Goal: Information Seeking & Learning: Learn about a topic

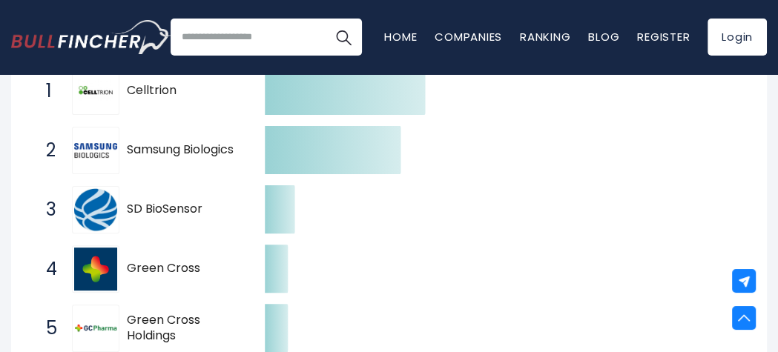
scroll to position [357, 0]
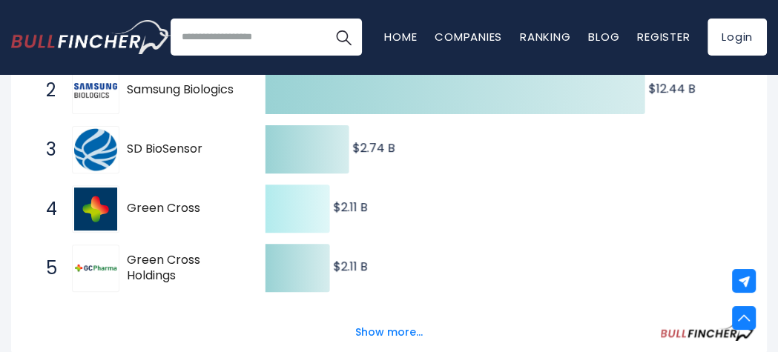
click at [363, 258] on text "$2.11 B ​ $2.11 B" at bounding box center [351, 266] width 34 height 17
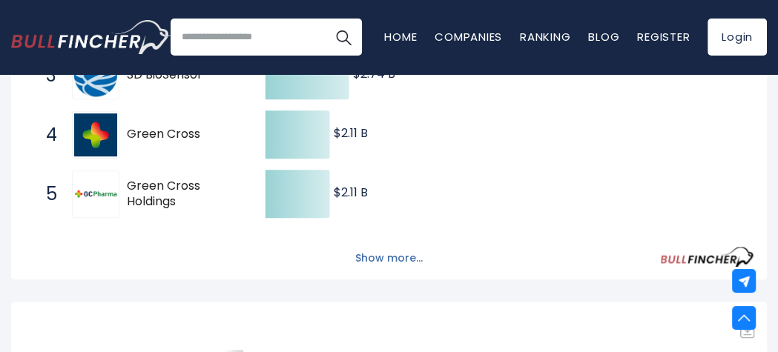
click at [362, 257] on button "Show more..." at bounding box center [388, 258] width 85 height 24
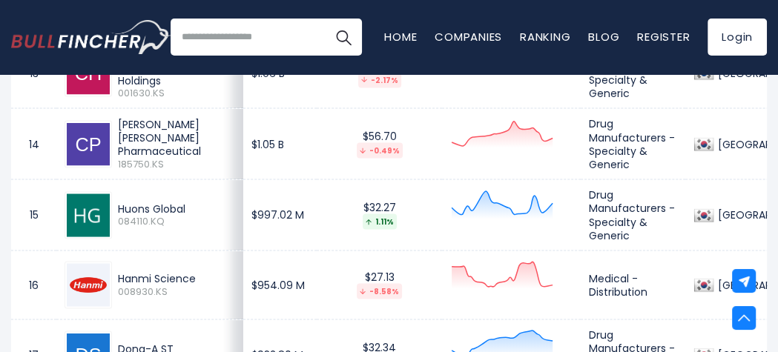
scroll to position [1988, 0]
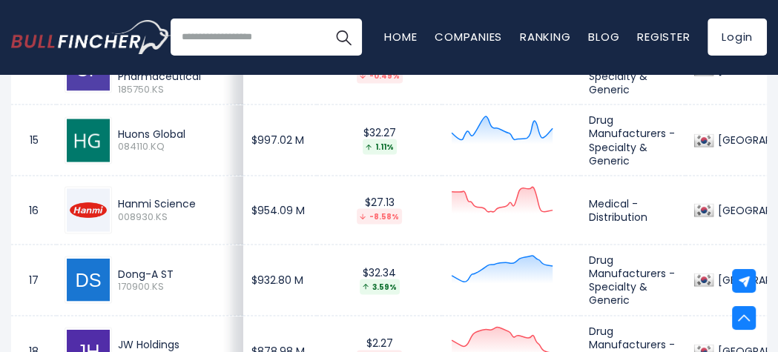
click at [218, 30] on input "search" at bounding box center [266, 37] width 191 height 37
type input "**********"
click at [325, 19] on button "Search" at bounding box center [343, 37] width 37 height 37
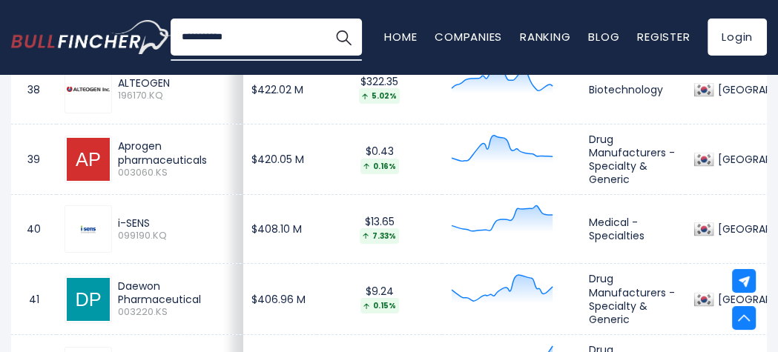
scroll to position [3693, 0]
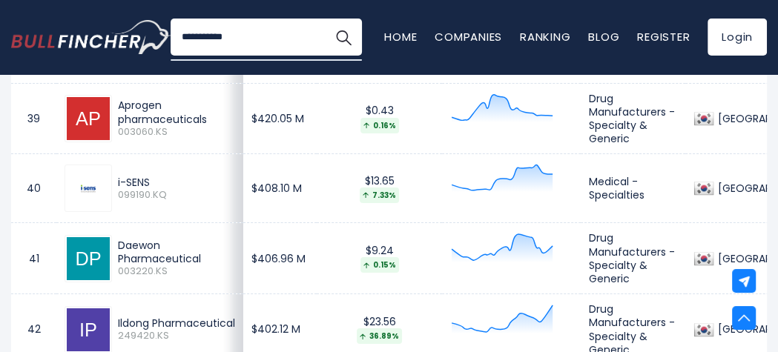
drag, startPoint x: 116, startPoint y: 177, endPoint x: 151, endPoint y: 178, distance: 35.6
click at [151, 178] on div "i-SENS 099190.KQ" at bounding box center [173, 189] width 123 height 26
copy div "i-SENS"
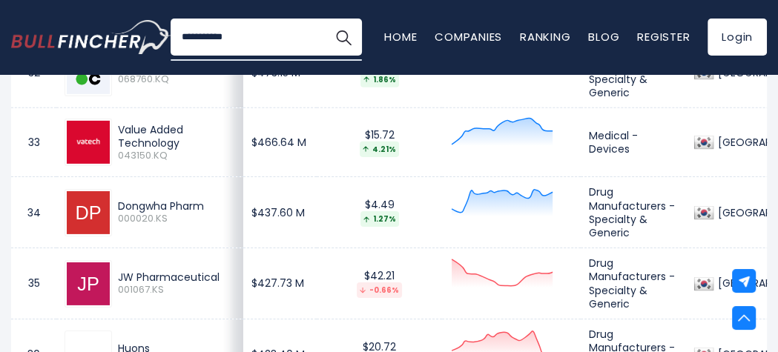
scroll to position [3322, 0]
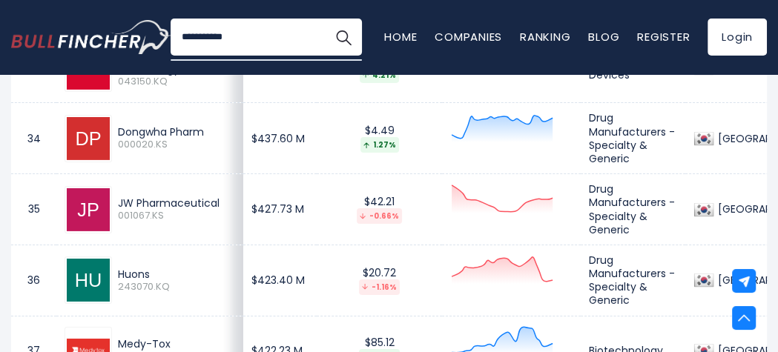
drag, startPoint x: 117, startPoint y: 271, endPoint x: 151, endPoint y: 272, distance: 34.1
click at [151, 272] on div "Huons" at bounding box center [176, 274] width 117 height 13
copy div "Huons"
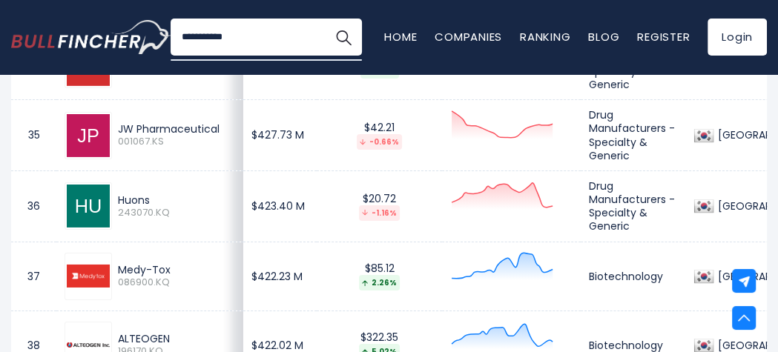
drag, startPoint x: 169, startPoint y: 264, endPoint x: 110, endPoint y: 268, distance: 59.5
click at [110, 268] on div "Medy-Tox 086900.KQ" at bounding box center [149, 276] width 171 height 47
copy div "Medy-Tox"
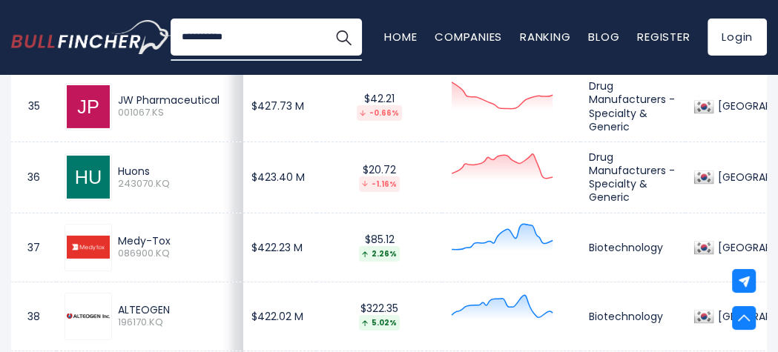
scroll to position [3470, 0]
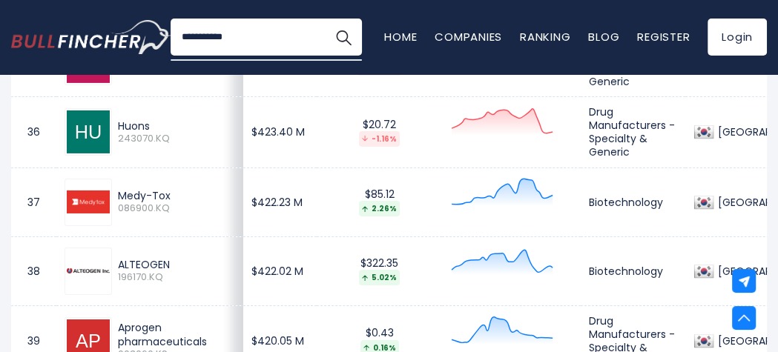
drag, startPoint x: 168, startPoint y: 257, endPoint x: 116, endPoint y: 256, distance: 52.6
click at [116, 258] on div "ALTEOGEN 196170.KQ" at bounding box center [173, 271] width 123 height 26
copy div "ALTEOGEN"
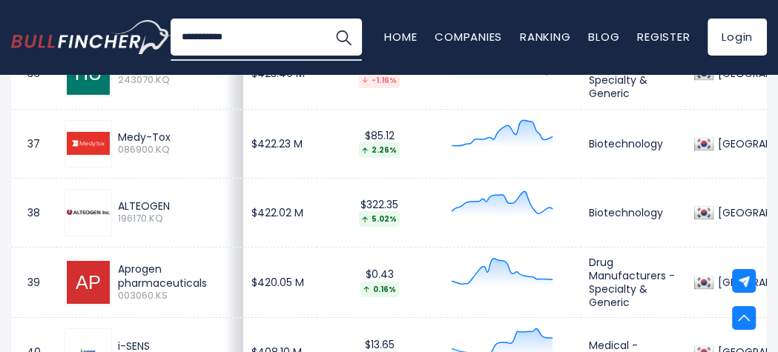
scroll to position [3618, 0]
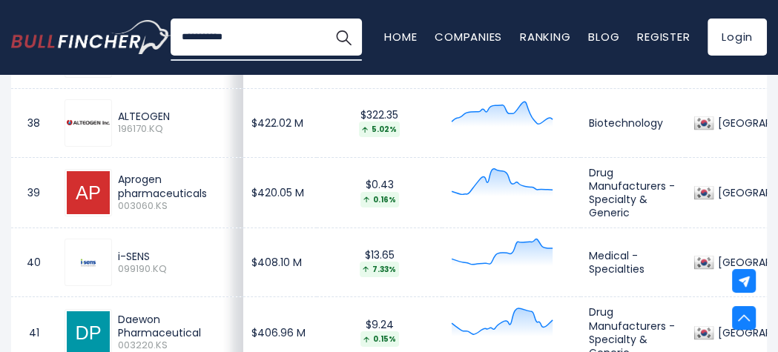
drag, startPoint x: 207, startPoint y: 180, endPoint x: 169, endPoint y: 192, distance: 39.6
click at [169, 192] on div "Aprogen pharmaceuticals" at bounding box center [176, 186] width 117 height 27
click at [195, 130] on span "196170.KQ" at bounding box center [176, 129] width 117 height 13
drag, startPoint x: 116, startPoint y: 173, endPoint x: 211, endPoint y: 190, distance: 96.3
click at [211, 190] on div "Aprogen pharmaceuticals 003060.KS" at bounding box center [173, 192] width 123 height 39
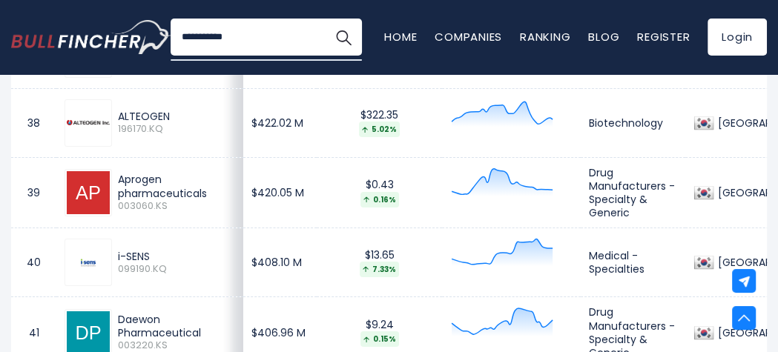
copy div "Aprogen pharmaceuticals"
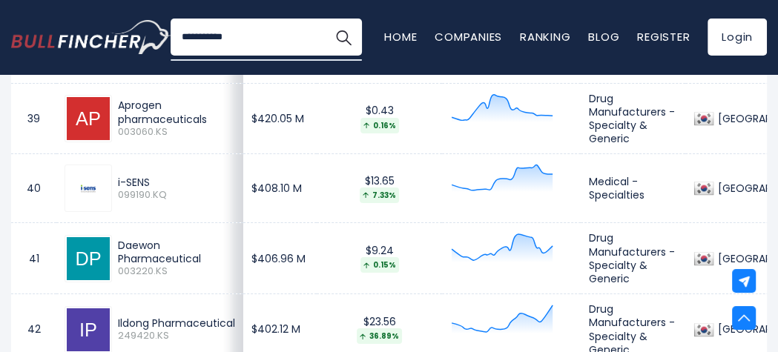
scroll to position [3767, 0]
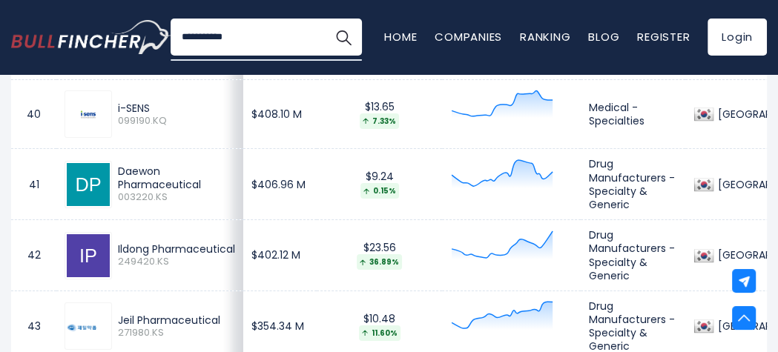
drag, startPoint x: 204, startPoint y: 250, endPoint x: 113, endPoint y: 234, distance: 91.8
click at [113, 242] on div "Ildong Pharmaceutical 249420.KS" at bounding box center [173, 255] width 123 height 26
copy div "Ildong Pharmaceutical"
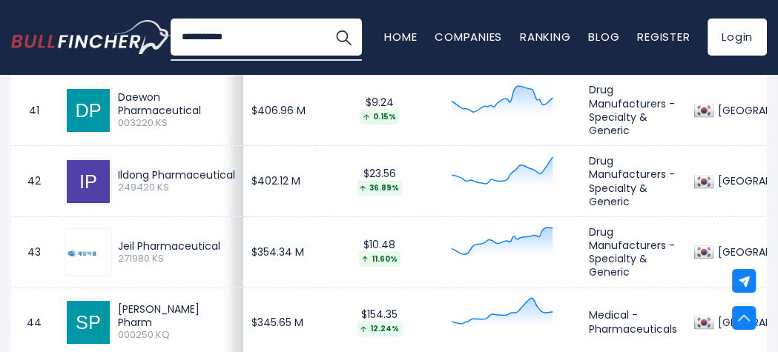
drag, startPoint x: 222, startPoint y: 236, endPoint x: 117, endPoint y: 239, distance: 105.3
click at [117, 239] on td "Jeil Pharmaceutical 271980.KS" at bounding box center [149, 251] width 187 height 71
copy div "Jeil Pharmaceutical"
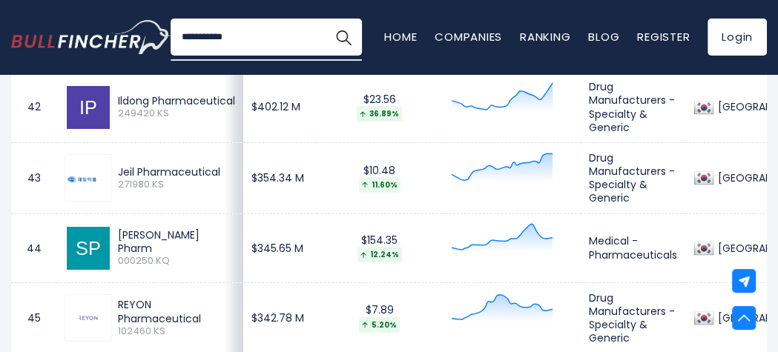
drag, startPoint x: 161, startPoint y: 242, endPoint x: 116, endPoint y: 229, distance: 46.9
click at [116, 229] on div "Sam Chun Dang Pharm 000250.KQ" at bounding box center [173, 247] width 123 height 39
copy div "Sam Chun Dang Pharm"
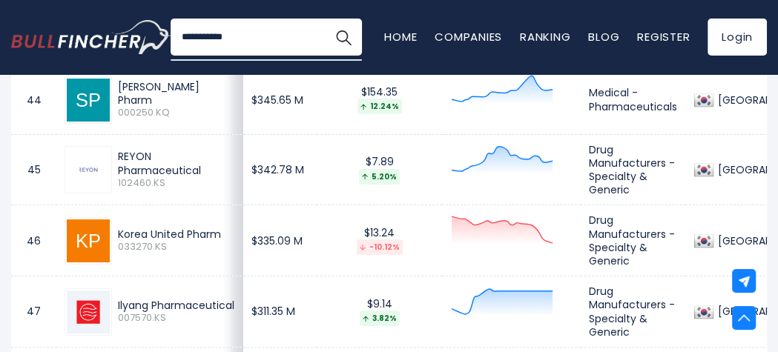
drag, startPoint x: 117, startPoint y: 150, endPoint x: 203, endPoint y: 166, distance: 87.5
click at [203, 166] on div "REYON Pharmaceutical" at bounding box center [176, 163] width 117 height 27
copy div "REYON Pharmaceutical"
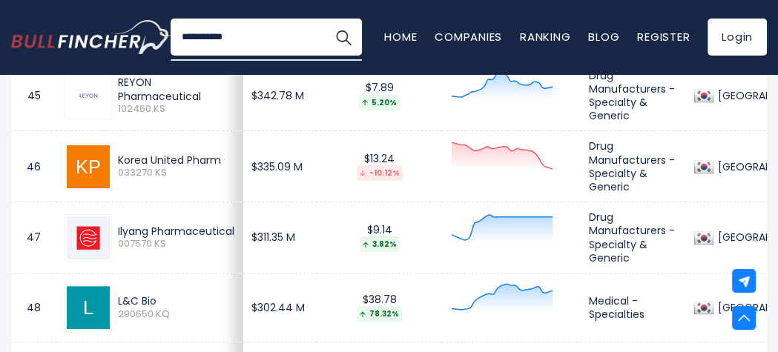
drag, startPoint x: 218, startPoint y: 153, endPoint x: 116, endPoint y: 156, distance: 102.3
click at [116, 156] on div "Korea United Pharm 033270.KS" at bounding box center [173, 166] width 123 height 26
copy div "Korea United Pharm"
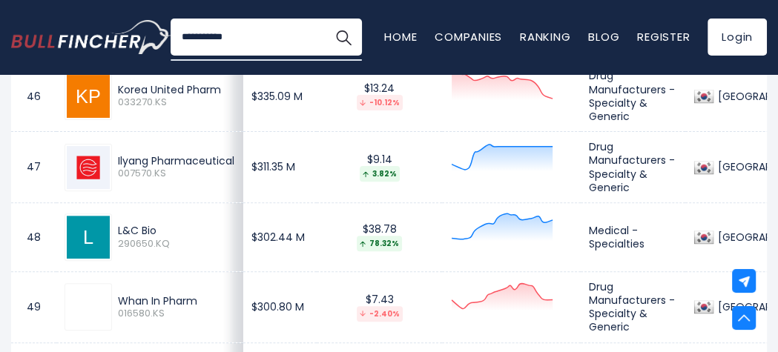
scroll to position [4211, 0]
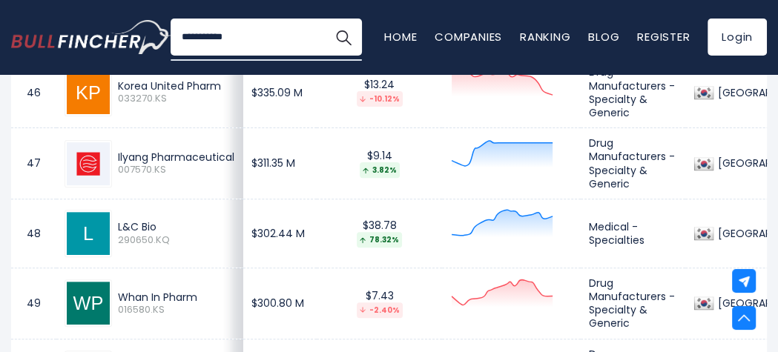
drag, startPoint x: 119, startPoint y: 144, endPoint x: 209, endPoint y: 159, distance: 90.9
click at [209, 159] on div "Ilyang Pharmaceutical" at bounding box center [176, 156] width 117 height 13
drag, startPoint x: 157, startPoint y: 219, endPoint x: 116, endPoint y: 225, distance: 41.8
click at [116, 225] on div "L&C Bio 290650.KQ" at bounding box center [173, 233] width 123 height 26
drag, startPoint x: 198, startPoint y: 291, endPoint x: 119, endPoint y: 291, distance: 79.3
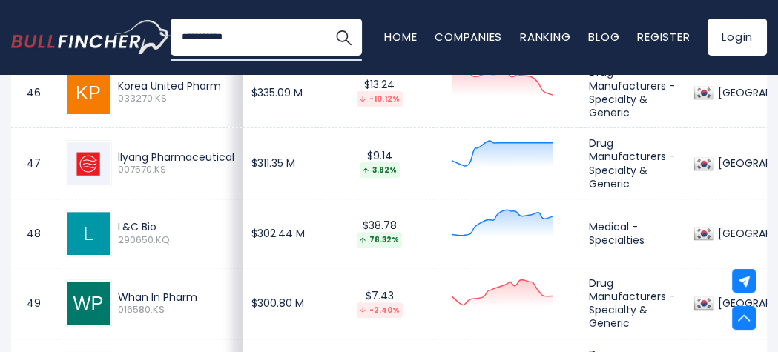
click at [119, 291] on div "Whan In Pharm" at bounding box center [176, 297] width 117 height 13
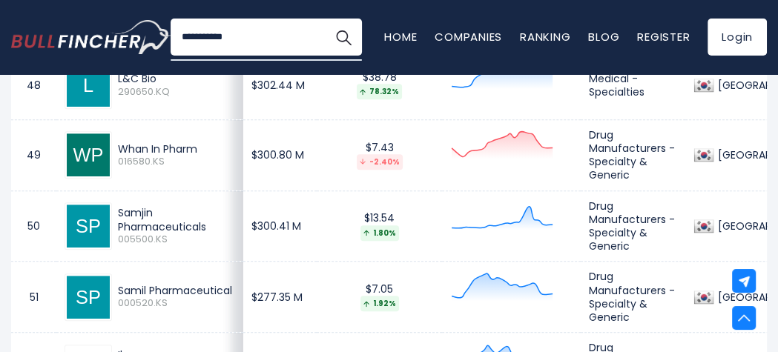
drag, startPoint x: 116, startPoint y: 205, endPoint x: 205, endPoint y: 221, distance: 91.2
click at [205, 221] on div "Samjin Pharmaceuticals 005500.KS" at bounding box center [173, 225] width 123 height 39
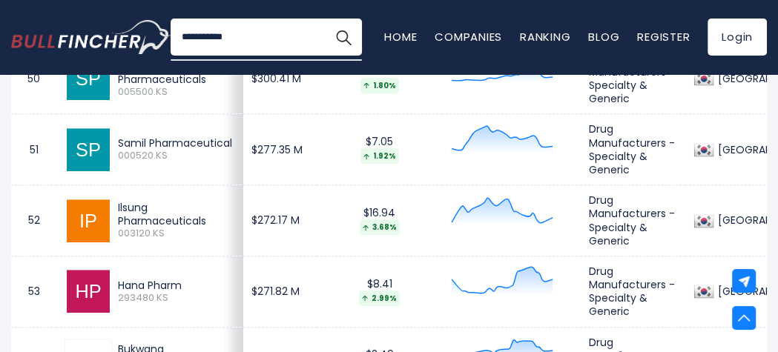
scroll to position [4508, 0]
drag, startPoint x: 114, startPoint y: 128, endPoint x: 202, endPoint y: 145, distance: 89.1
click at [202, 145] on div "Samil Pharmaceutical 000520.KS" at bounding box center [173, 149] width 123 height 26
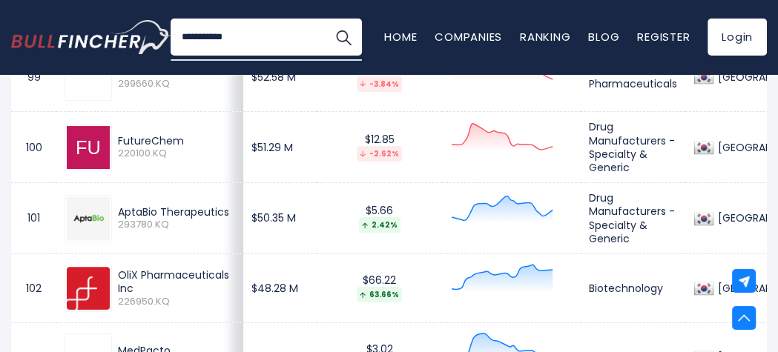
scroll to position [7918, 0]
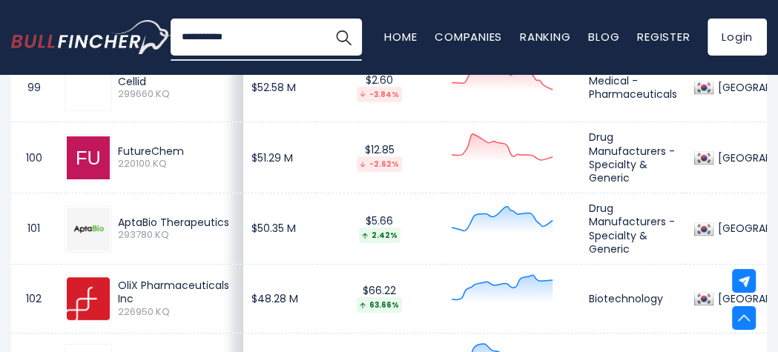
drag, startPoint x: 182, startPoint y: 216, endPoint x: 148, endPoint y: 214, distance: 33.5
click at [158, 216] on div "AptaBio Therapeutics" at bounding box center [176, 222] width 117 height 13
click at [114, 216] on div "AptaBio Therapeutics 293780.KQ" at bounding box center [173, 229] width 123 height 26
drag, startPoint x: 114, startPoint y: 201, endPoint x: 185, endPoint y: 217, distance: 72.3
click at [185, 217] on div "AptaBio Therapeutics 293780.KQ" at bounding box center [173, 229] width 123 height 26
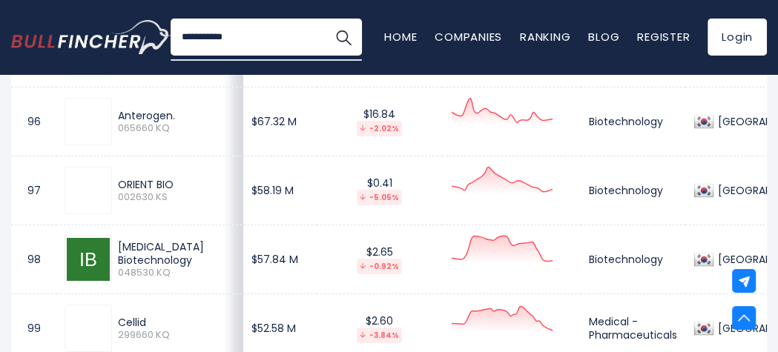
scroll to position [7622, 0]
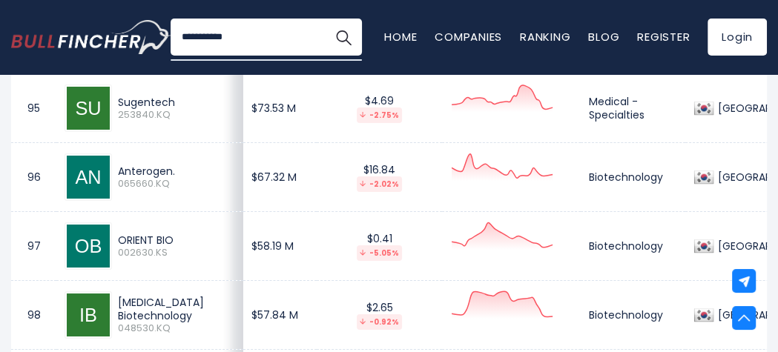
drag, startPoint x: 193, startPoint y: 302, endPoint x: 113, endPoint y: 287, distance: 81.4
click at [113, 296] on div "iNtRON Biotechnology 048530.KQ" at bounding box center [173, 315] width 123 height 39
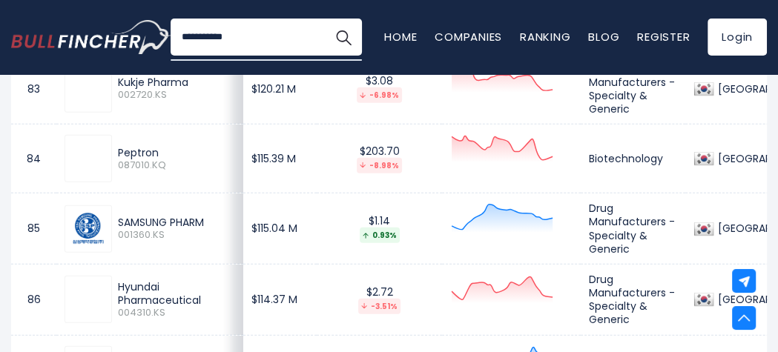
scroll to position [6806, 0]
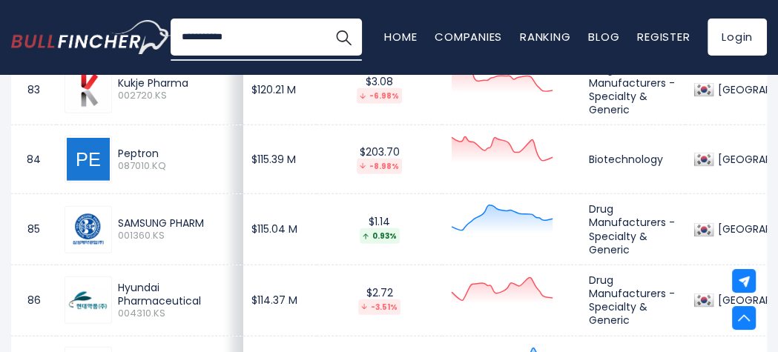
drag, startPoint x: 208, startPoint y: 210, endPoint x: 110, endPoint y: 213, distance: 97.2
click at [110, 213] on div "SAMSUNG PHARM 001360.KS" at bounding box center [149, 229] width 171 height 47
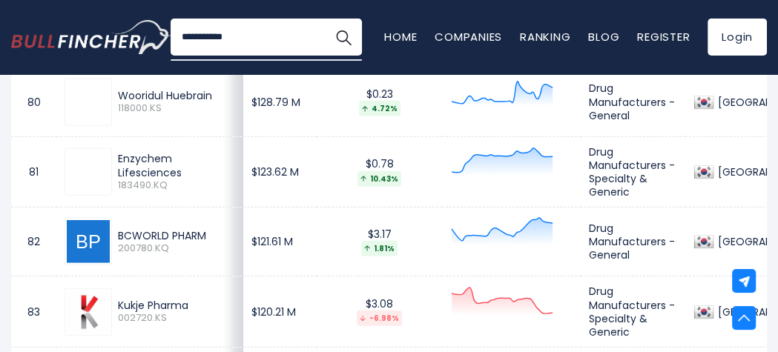
scroll to position [6435, 0]
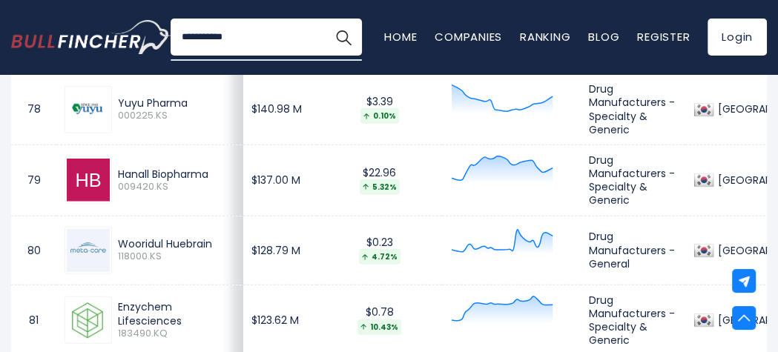
drag, startPoint x: 213, startPoint y: 234, endPoint x: 118, endPoint y: 234, distance: 94.9
click at [118, 237] on div "Wooridul Huebrain" at bounding box center [176, 243] width 117 height 13
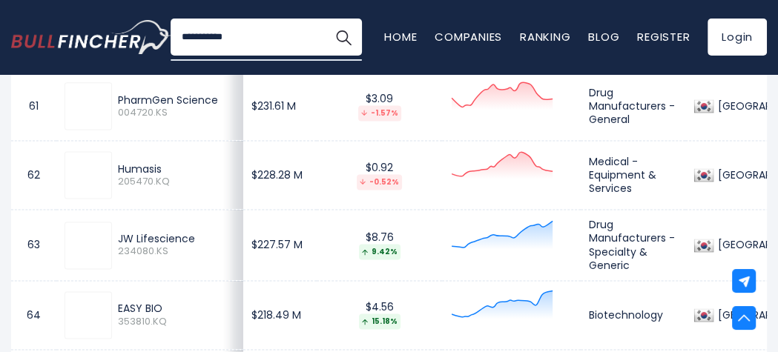
scroll to position [5175, 0]
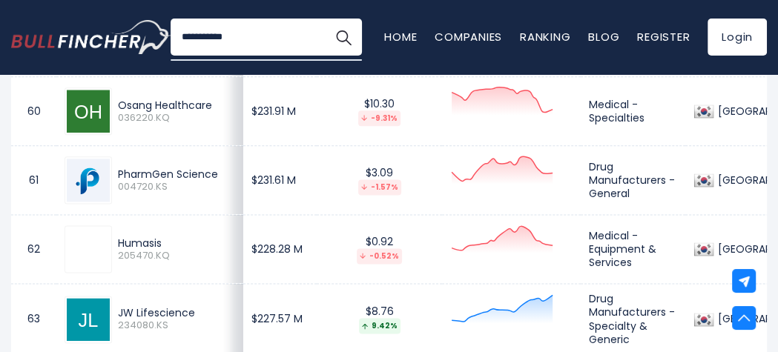
drag, startPoint x: 165, startPoint y: 231, endPoint x: 117, endPoint y: 239, distance: 48.9
click at [118, 239] on div "Humasis" at bounding box center [176, 242] width 117 height 13
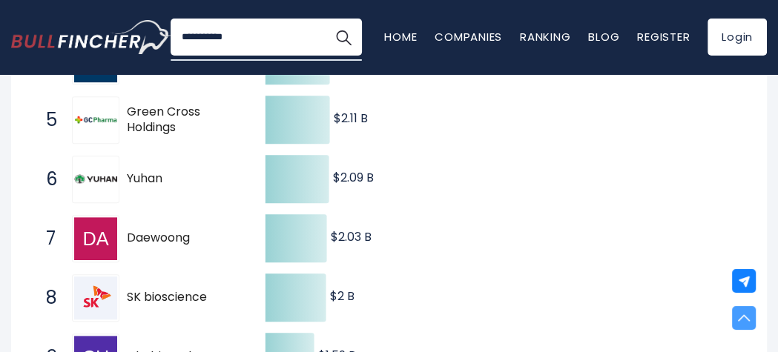
scroll to position [208, 0]
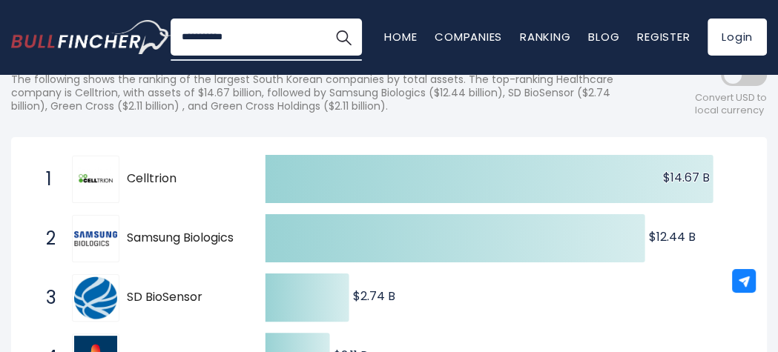
drag, startPoint x: 178, startPoint y: 178, endPoint x: 125, endPoint y: 182, distance: 53.5
click at [125, 182] on div "1 Celltrion 068270.KS" at bounding box center [139, 179] width 200 height 47
click at [125, 180] on div "1 Celltrion 068270.KS" at bounding box center [139, 179] width 200 height 47
drag, startPoint x: 127, startPoint y: 179, endPoint x: 166, endPoint y: 176, distance: 39.4
click at [166, 176] on span "Celltrion" at bounding box center [183, 179] width 112 height 16
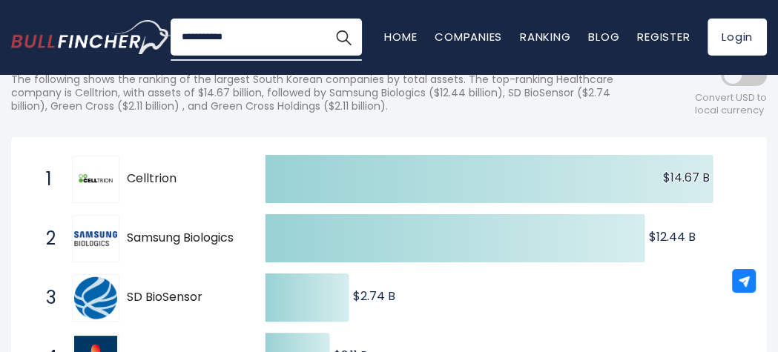
drag, startPoint x: 125, startPoint y: 229, endPoint x: 176, endPoint y: 231, distance: 51.9
click at [176, 231] on div "2 Samsung Biologics 207940.KS" at bounding box center [139, 238] width 200 height 47
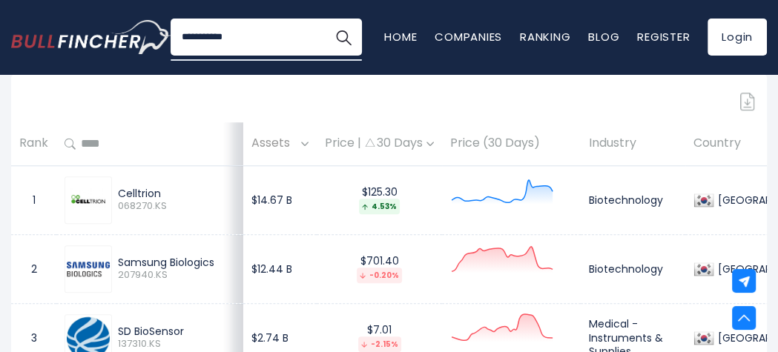
scroll to position [1024, 0]
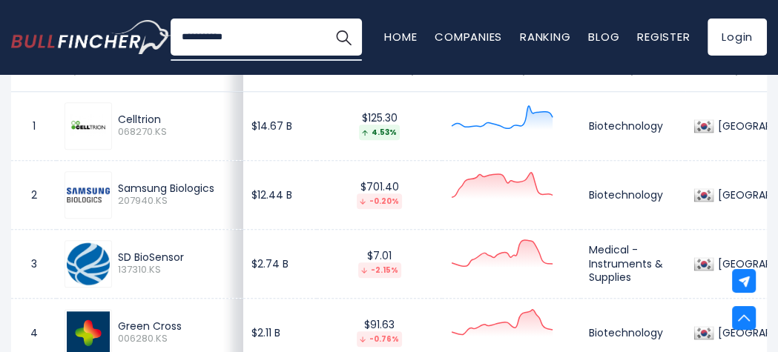
drag, startPoint x: 116, startPoint y: 186, endPoint x: 216, endPoint y: 191, distance: 99.5
click at [216, 191] on div "Samsung Biologics 207940.KS" at bounding box center [173, 195] width 123 height 26
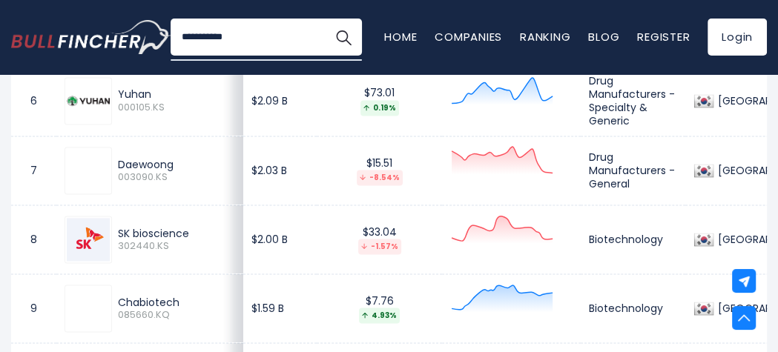
scroll to position [1172, 0]
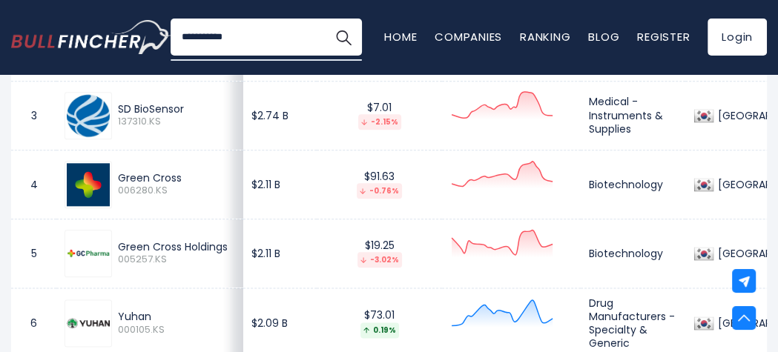
click at [171, 106] on div "SD BioSensor" at bounding box center [176, 108] width 117 height 13
drag, startPoint x: 185, startPoint y: 107, endPoint x: 143, endPoint y: 106, distance: 42.3
click at [145, 106] on div "SD BioSensor" at bounding box center [176, 108] width 117 height 13
click at [142, 106] on div "SD BioSensor" at bounding box center [176, 108] width 117 height 13
drag, startPoint x: 188, startPoint y: 106, endPoint x: 119, endPoint y: 106, distance: 68.9
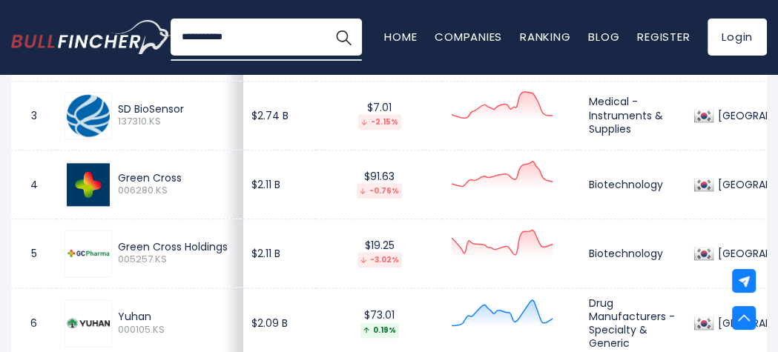
click at [119, 106] on div "SD BioSensor" at bounding box center [176, 108] width 117 height 13
drag, startPoint x: 181, startPoint y: 178, endPoint x: 128, endPoint y: 173, distance: 52.9
click at [128, 173] on div "Green Cross" at bounding box center [176, 177] width 117 height 13
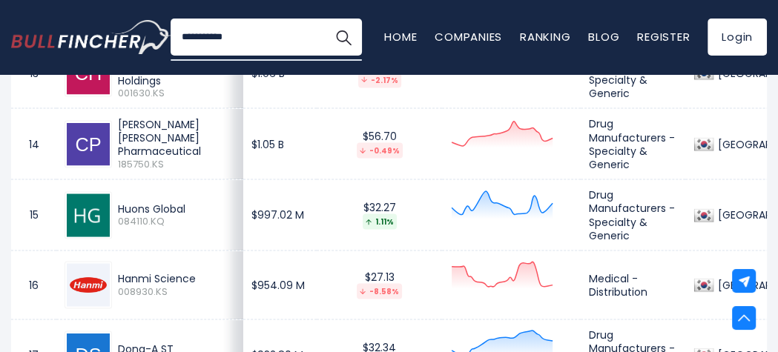
scroll to position [1988, 0]
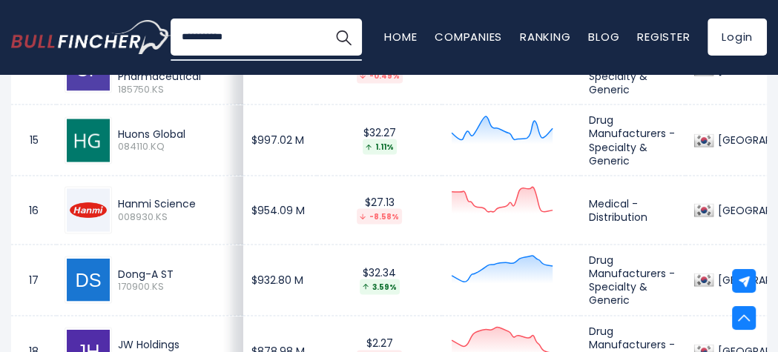
drag, startPoint x: 199, startPoint y: 199, endPoint x: 114, endPoint y: 198, distance: 84.5
click at [114, 198] on div "Hanmi Science 008930.KS" at bounding box center [173, 210] width 123 height 26
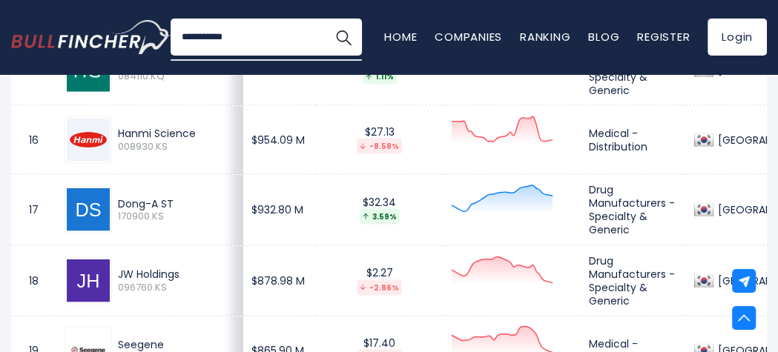
scroll to position [2062, 0]
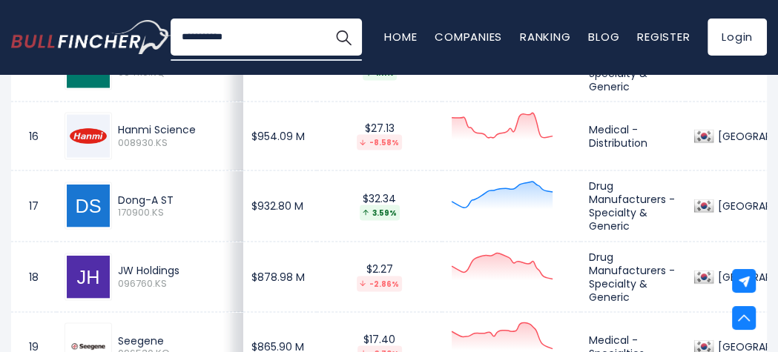
click at [173, 198] on div "Dong-A ST" at bounding box center [176, 199] width 117 height 13
drag, startPoint x: 170, startPoint y: 193, endPoint x: 119, endPoint y: 197, distance: 51.3
click at [119, 197] on div "Dong-A ST" at bounding box center [176, 199] width 117 height 13
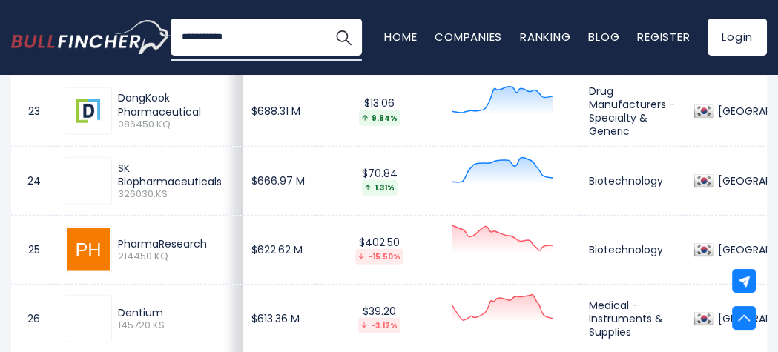
scroll to position [2655, 0]
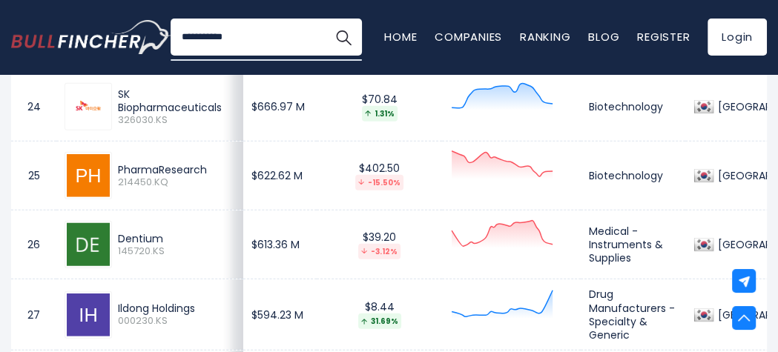
drag, startPoint x: 162, startPoint y: 235, endPoint x: 118, endPoint y: 239, distance: 44.0
click at [118, 239] on div "Dentium" at bounding box center [176, 238] width 117 height 13
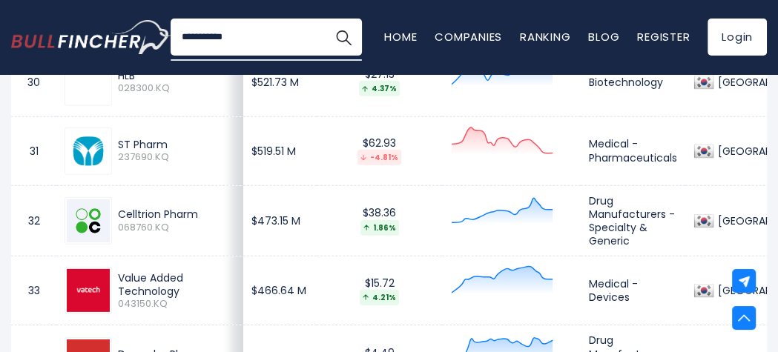
scroll to position [3174, 0]
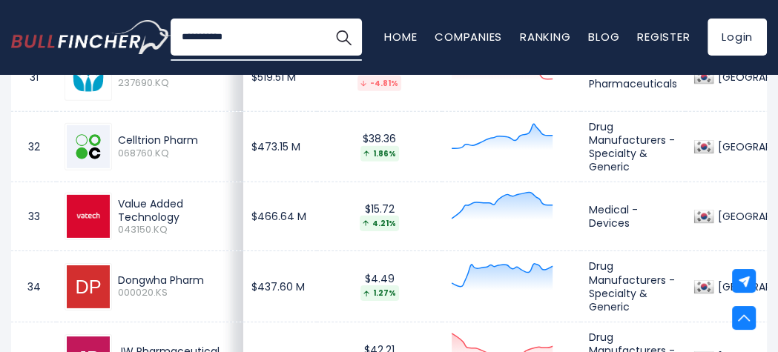
drag, startPoint x: 140, startPoint y: 211, endPoint x: 118, endPoint y: 201, distance: 24.5
click at [118, 201] on div "Value Added Technology" at bounding box center [176, 210] width 117 height 27
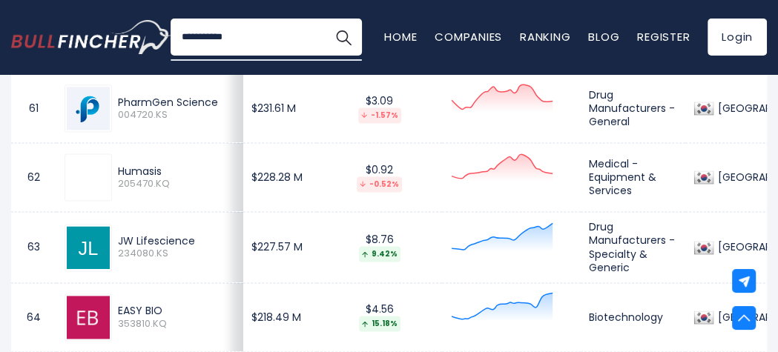
scroll to position [5249, 0]
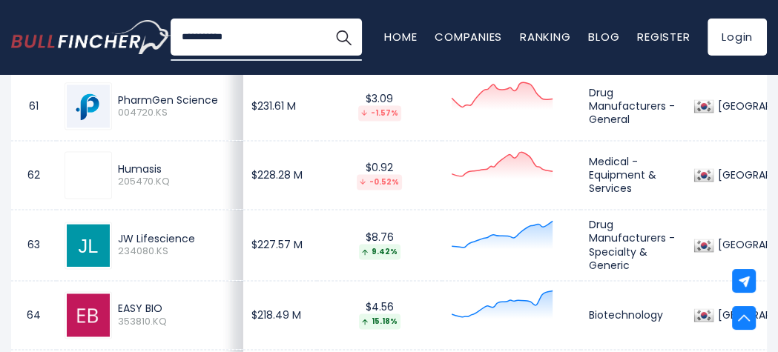
drag, startPoint x: 160, startPoint y: 158, endPoint x: 116, endPoint y: 159, distance: 44.5
click at [116, 162] on div "Humasis 205470.KQ" at bounding box center [173, 175] width 123 height 26
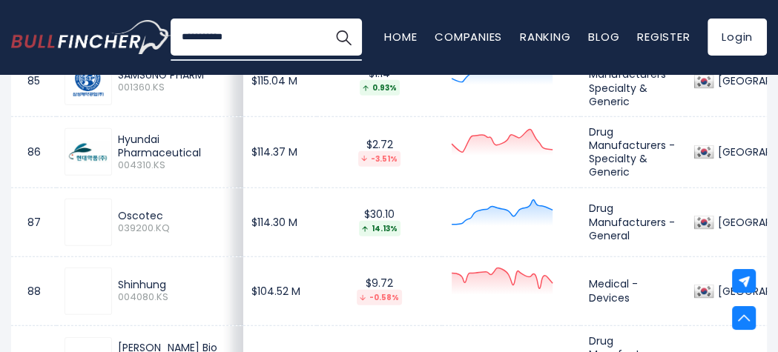
scroll to position [7029, 0]
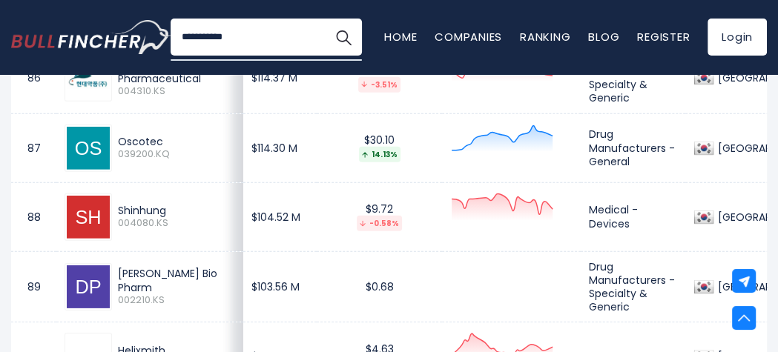
drag, startPoint x: 170, startPoint y: 199, endPoint x: 116, endPoint y: 205, distance: 53.6
click at [116, 205] on div "Shinhung 004080.KS" at bounding box center [173, 217] width 123 height 26
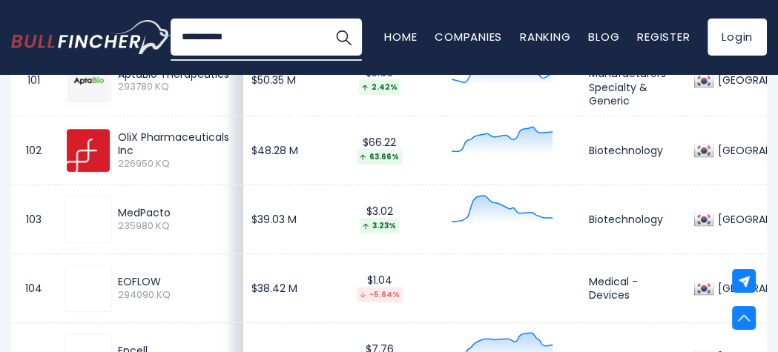
scroll to position [8141, 0]
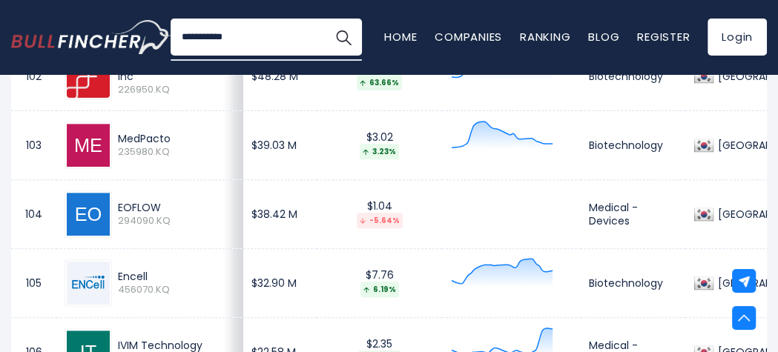
drag, startPoint x: 158, startPoint y: 194, endPoint x: 114, endPoint y: 191, distance: 43.9
click at [114, 201] on div "EOFLOW 294090.KQ" at bounding box center [173, 214] width 123 height 26
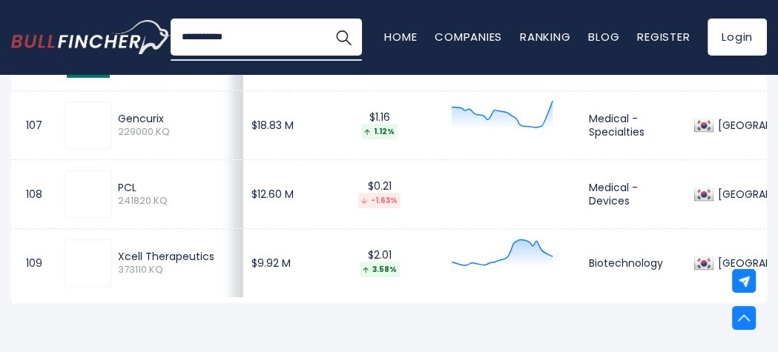
scroll to position [8437, 0]
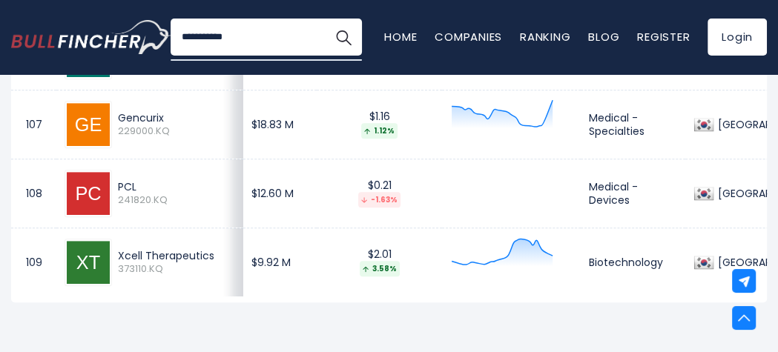
drag, startPoint x: 142, startPoint y: 169, endPoint x: 116, endPoint y: 173, distance: 27.1
click at [116, 180] on div "PCL 241820.KQ" at bounding box center [173, 193] width 123 height 26
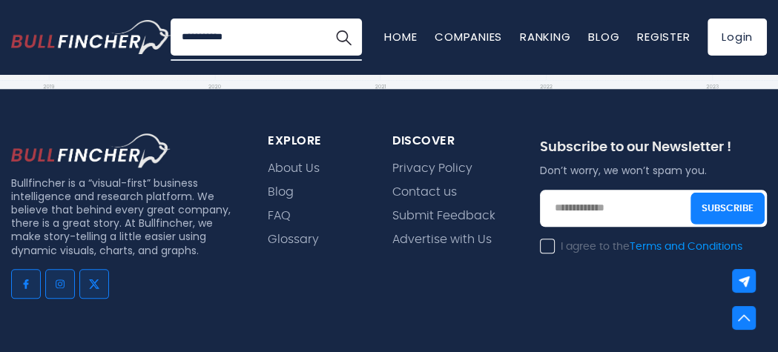
scroll to position [8511, 0]
